Goal: Check status: Check status

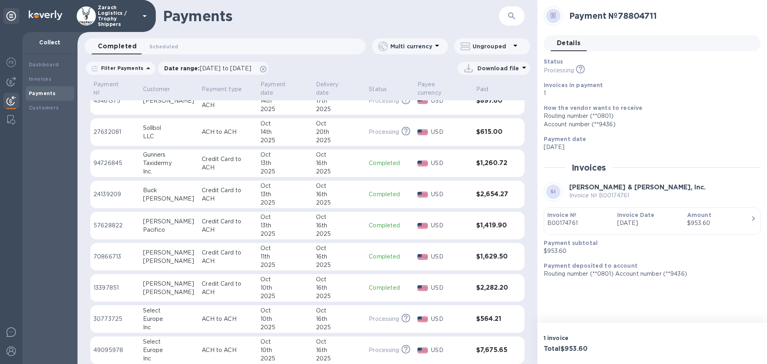
scroll to position [320, 0]
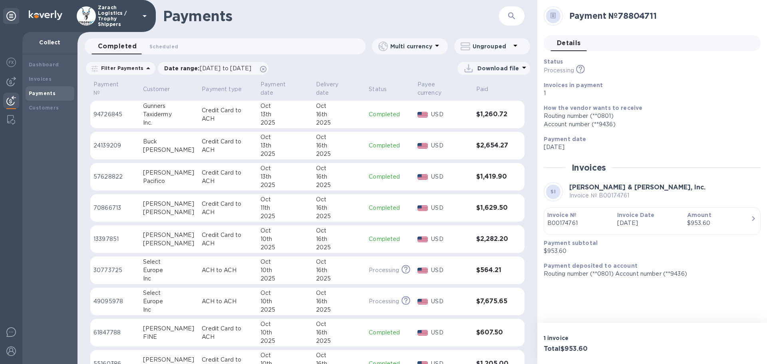
click at [100, 328] on p "61847788" at bounding box center [114, 332] width 43 height 8
click at [101, 204] on p "70866713" at bounding box center [114, 208] width 43 height 8
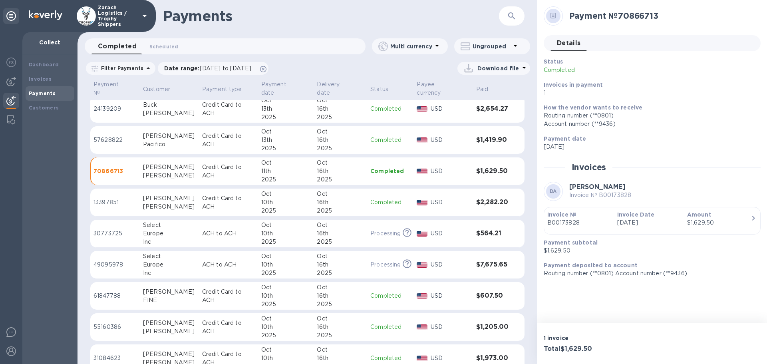
scroll to position [360, 0]
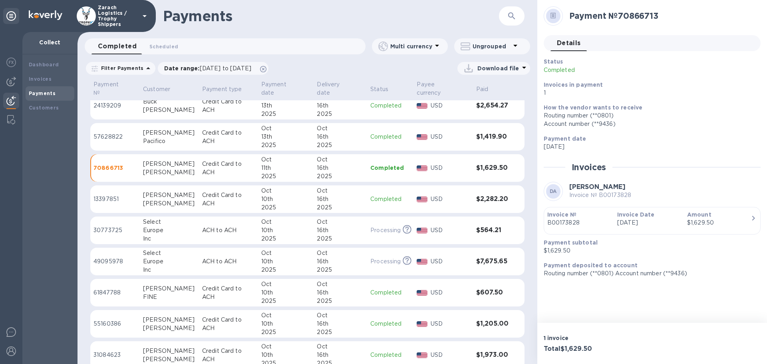
click at [109, 320] on p "55160386" at bounding box center [114, 324] width 43 height 8
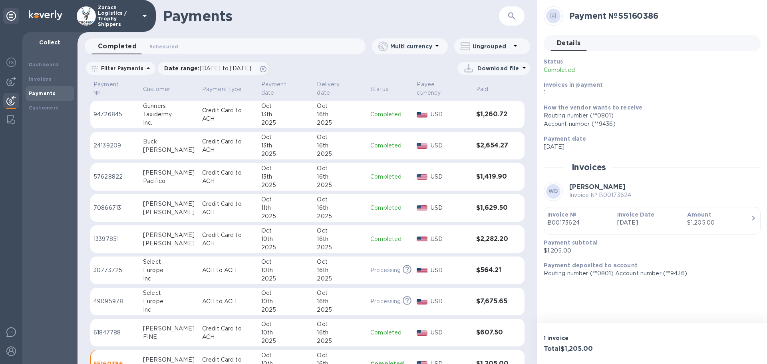
click at [118, 141] on p "24139209" at bounding box center [114, 145] width 43 height 8
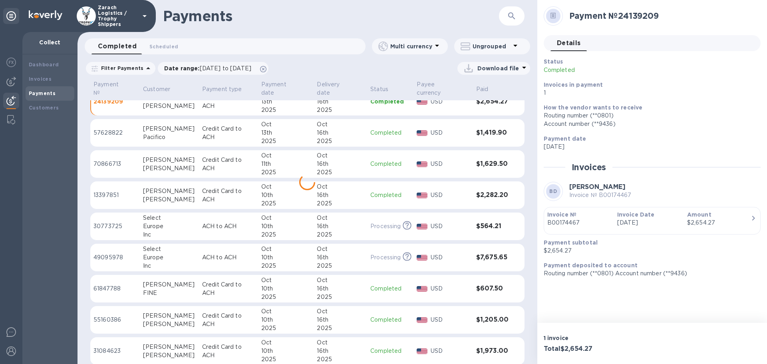
scroll to position [365, 0]
click at [117, 346] on p "31084623" at bounding box center [114, 350] width 43 height 8
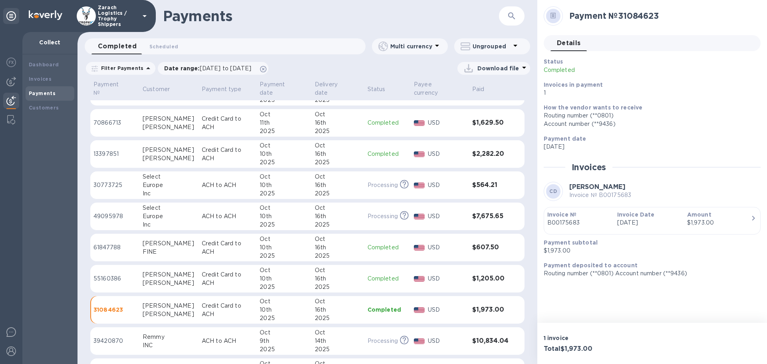
scroll to position [445, 0]
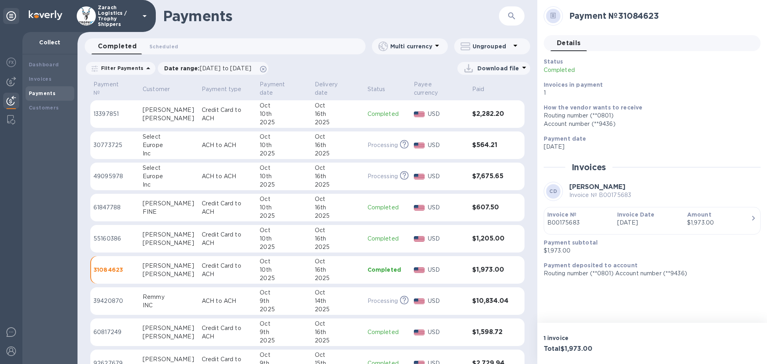
click at [112, 328] on p "60817249" at bounding box center [114, 332] width 43 height 8
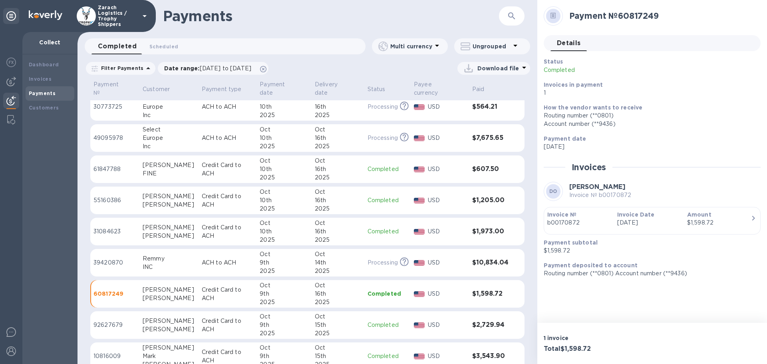
scroll to position [445, 0]
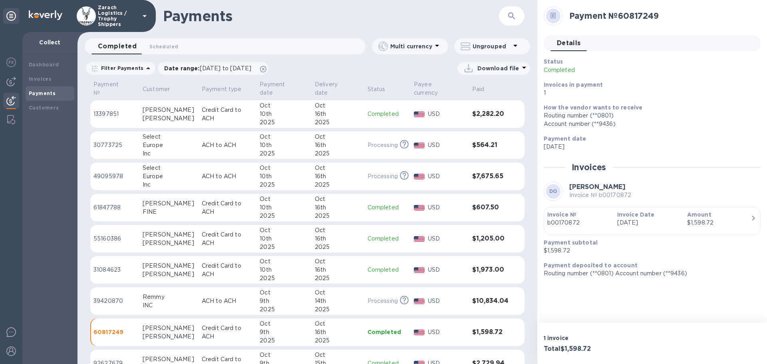
click at [115, 110] on p "13397851" at bounding box center [114, 114] width 43 height 8
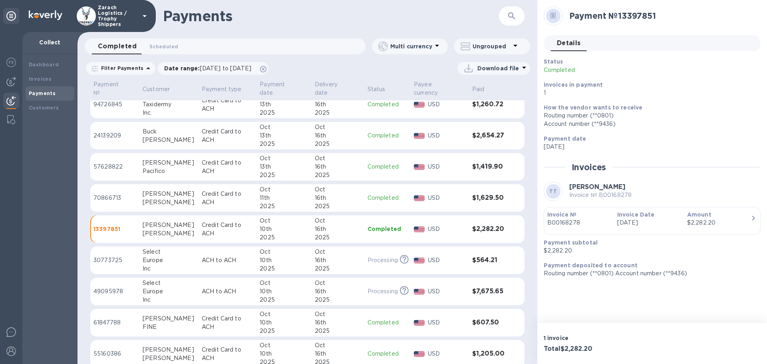
scroll to position [325, 0]
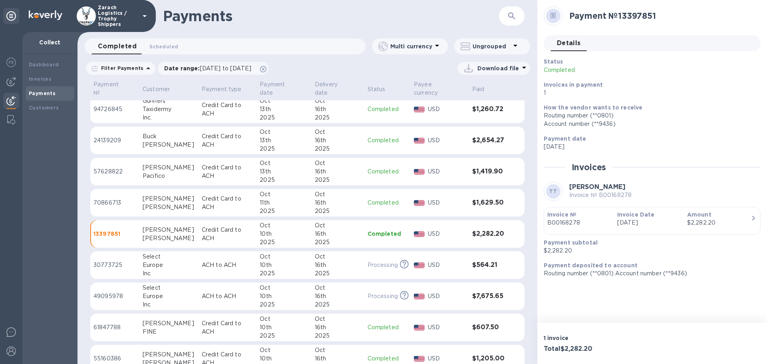
click at [117, 167] on p "57628822" at bounding box center [114, 171] width 43 height 8
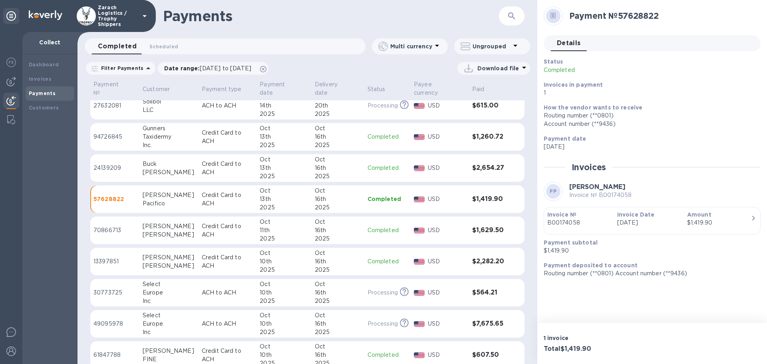
scroll to position [285, 0]
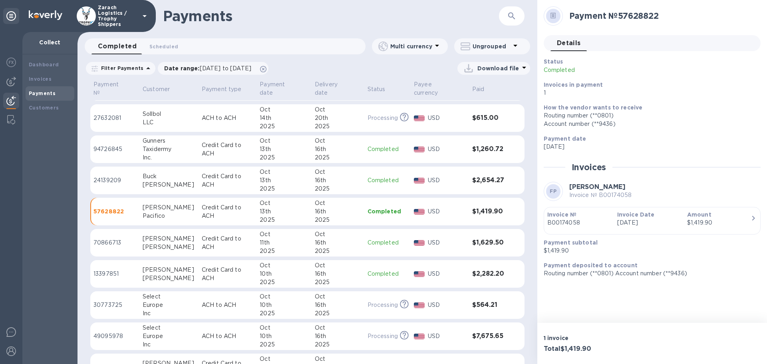
click at [105, 145] on p "94726845" at bounding box center [114, 149] width 43 height 8
